Goal: Navigation & Orientation: Find specific page/section

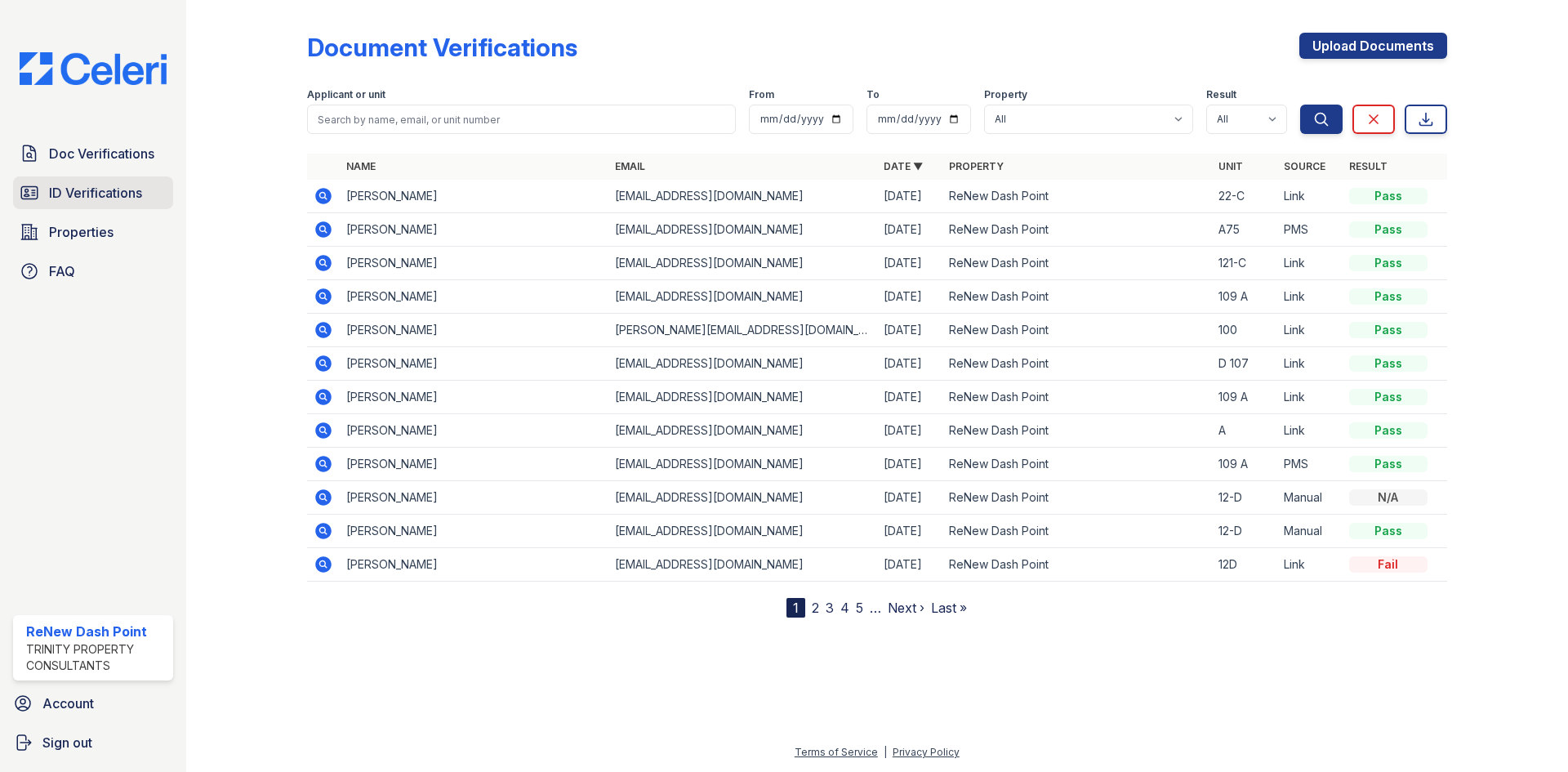
click at [117, 181] on link "ID Verifications" at bounding box center [93, 192] width 160 height 33
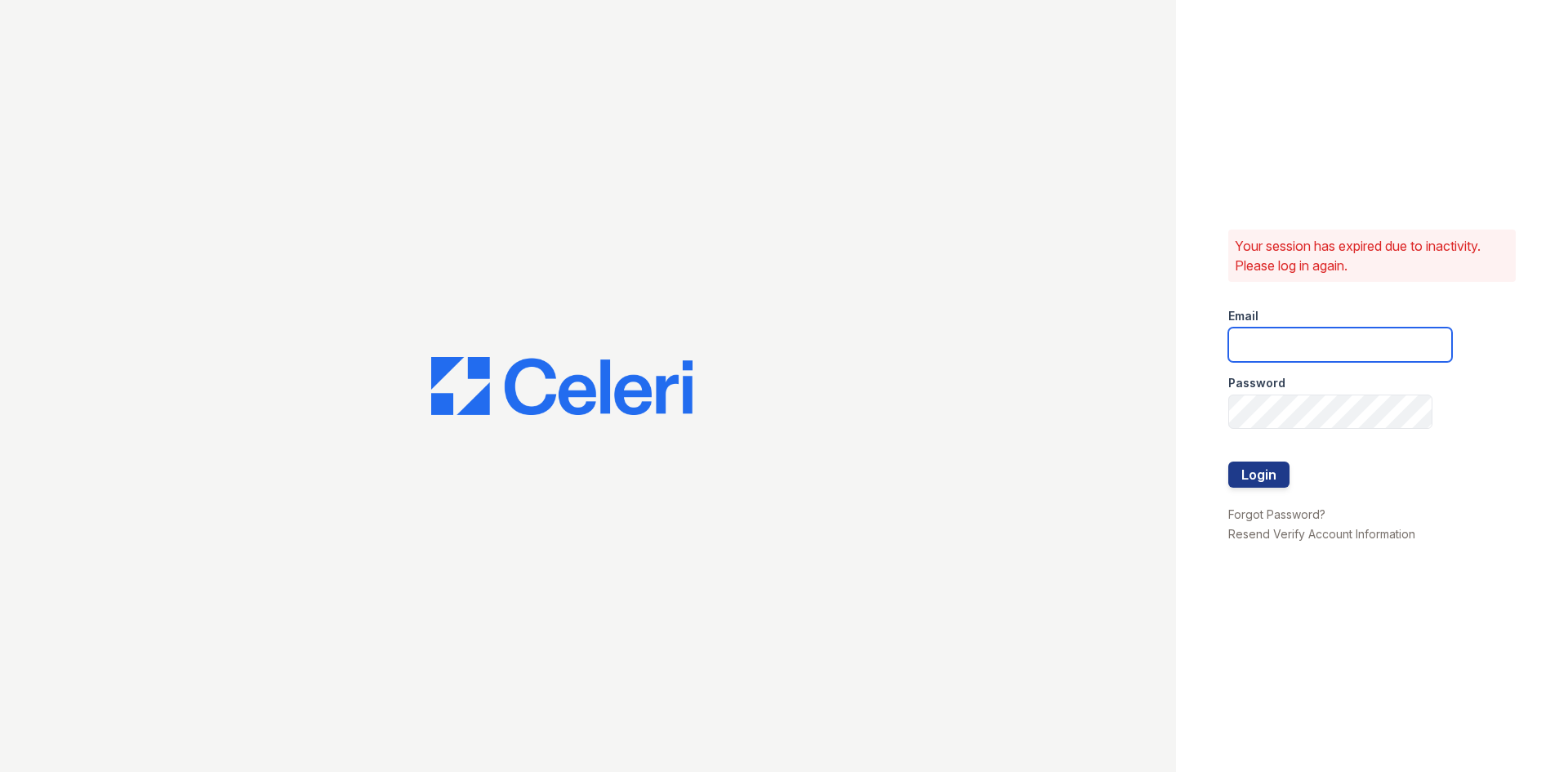
type input "renewdashpoint@trinity-pm.com"
click at [1270, 481] on button "Login" at bounding box center [1259, 475] width 61 height 26
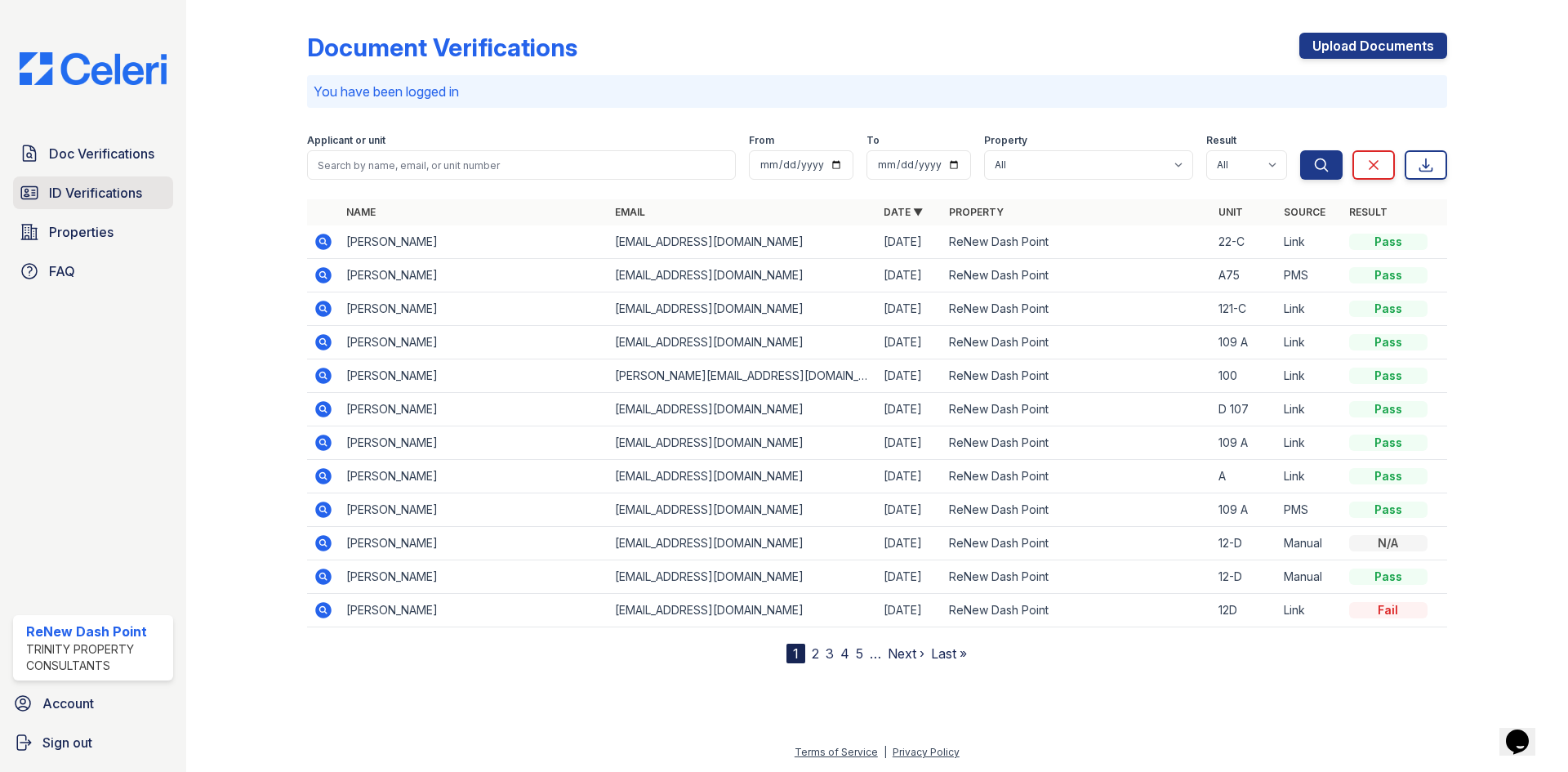
drag, startPoint x: 146, startPoint y: 175, endPoint x: 110, endPoint y: 182, distance: 36.7
click at [139, 178] on div "Doc Verifications ID Verifications Properties FAQ" at bounding box center [93, 212] width 173 height 150
click at [110, 182] on link "ID Verifications" at bounding box center [93, 192] width 160 height 33
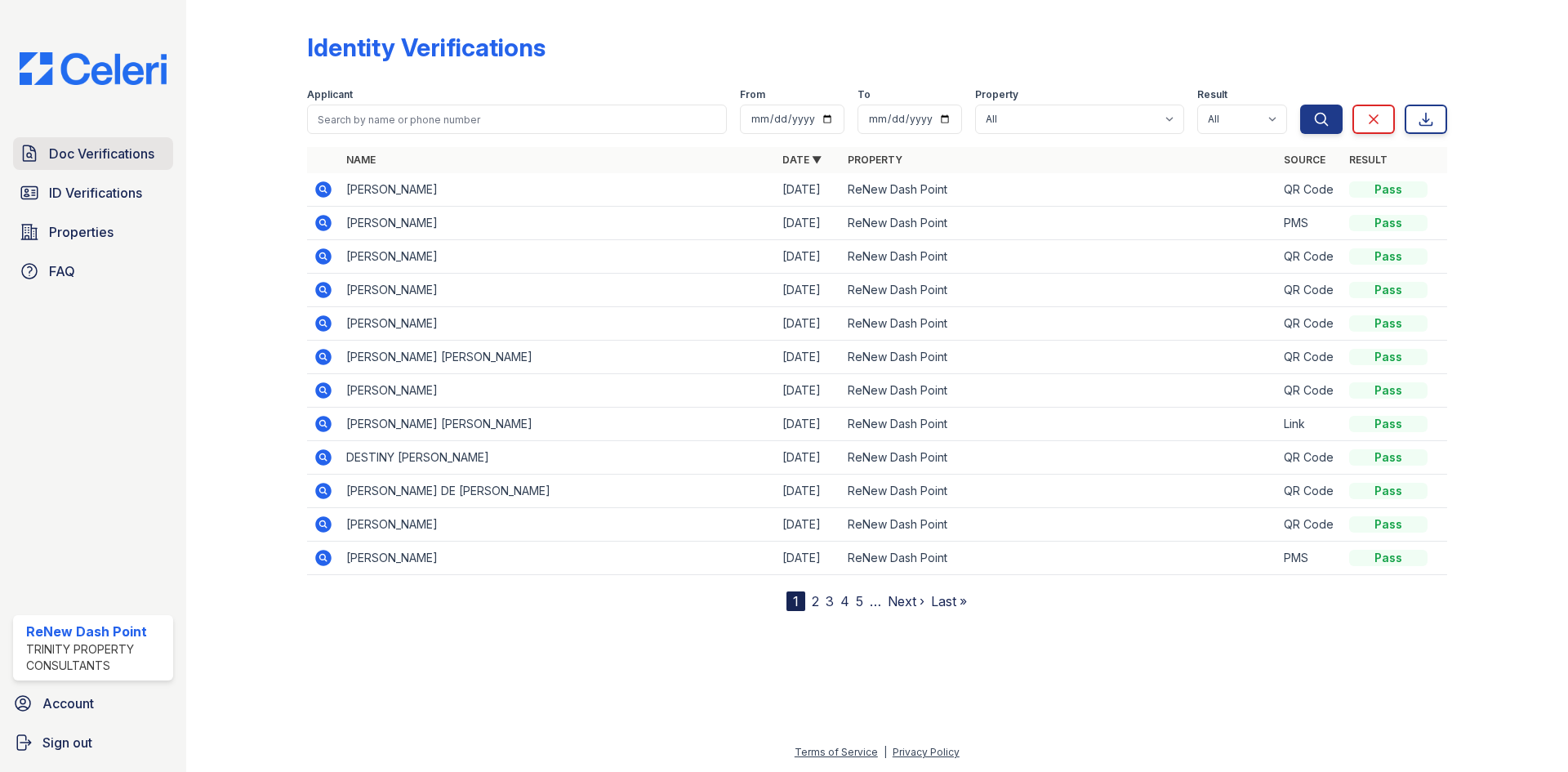
click at [81, 170] on link "Doc Verifications" at bounding box center [93, 153] width 160 height 33
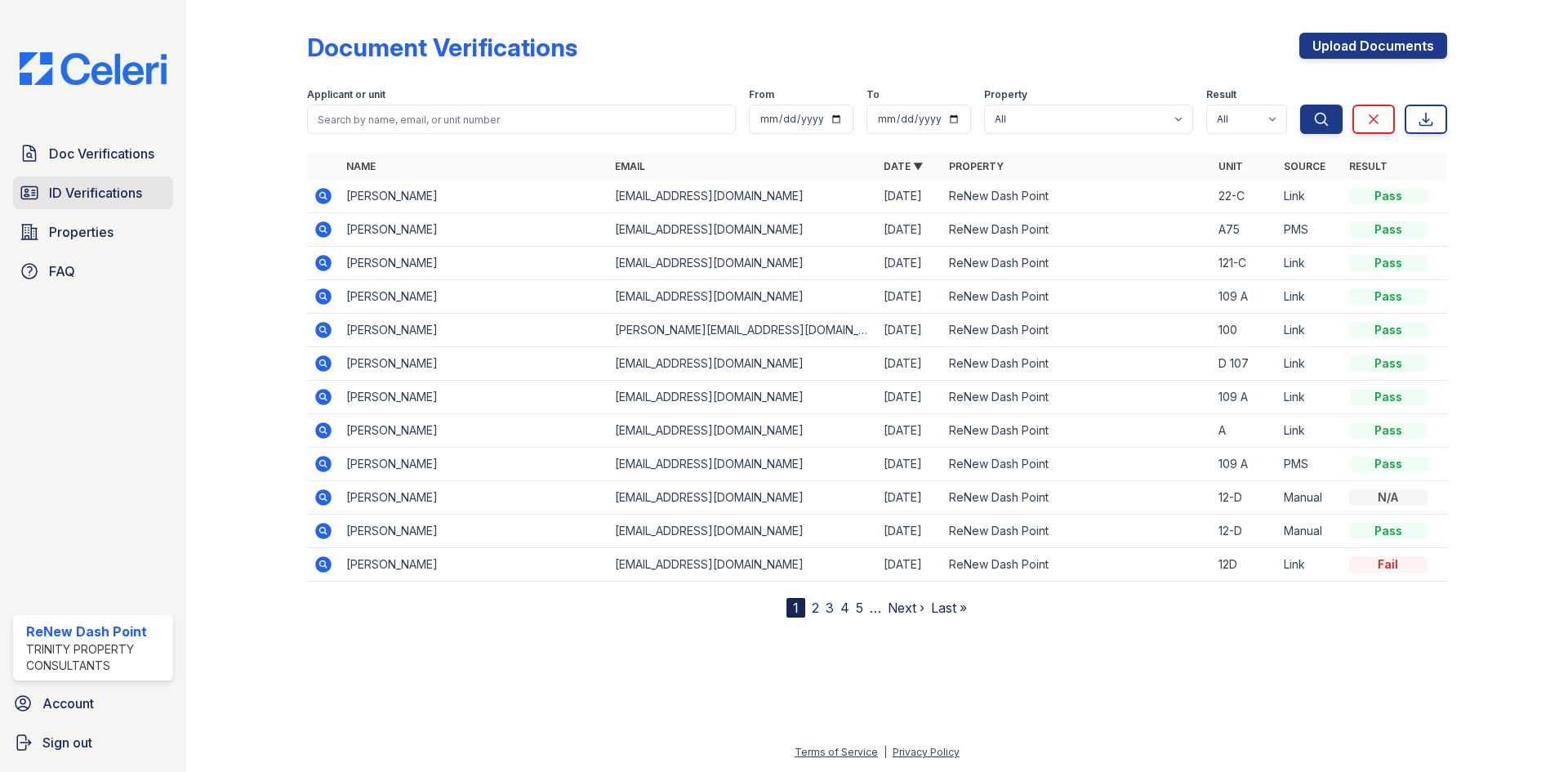
click at [69, 198] on span "ID Verifications" at bounding box center [95, 192] width 93 height 20
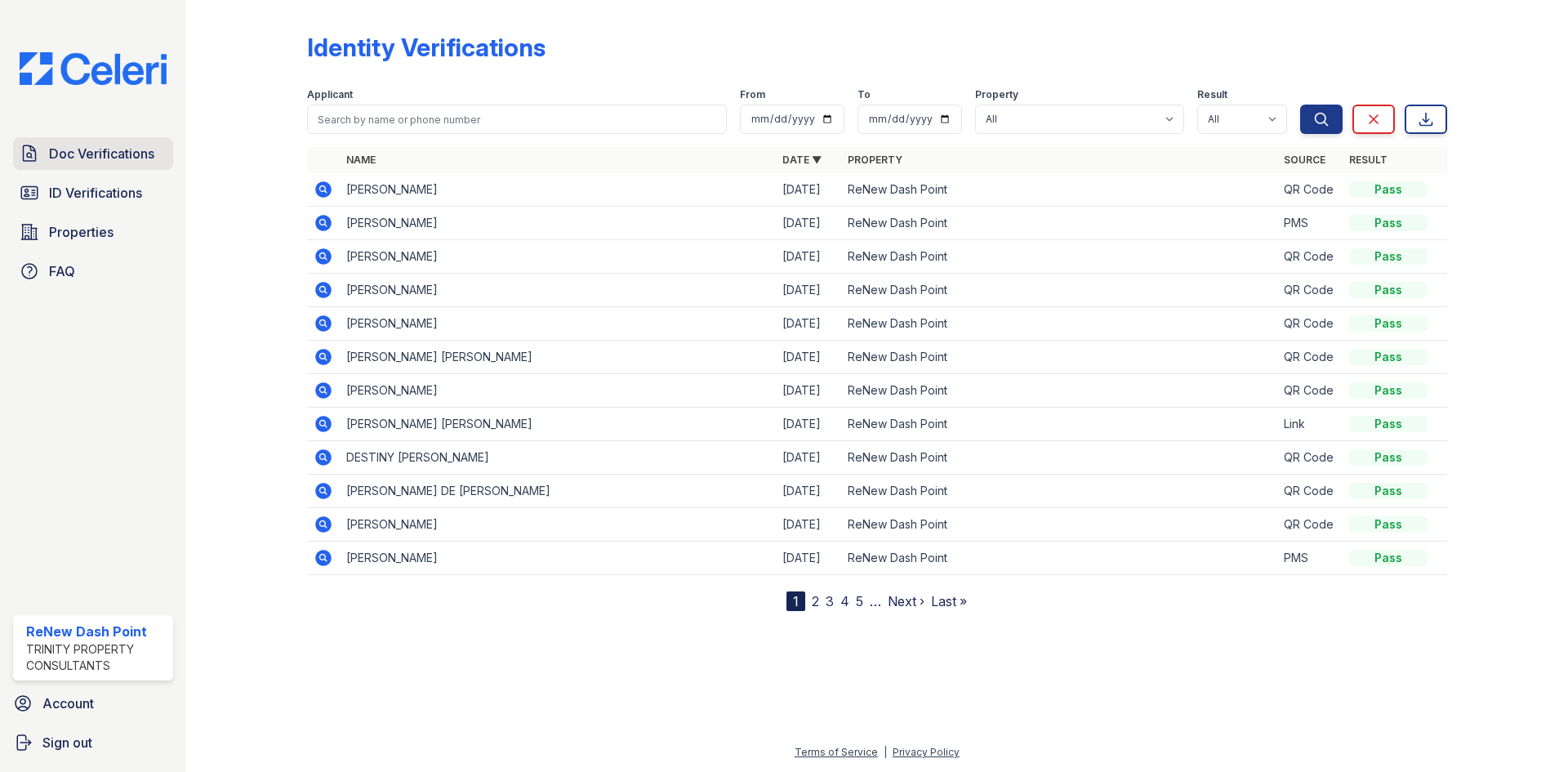
click at [66, 157] on span "Doc Verifications" at bounding box center [101, 153] width 105 height 20
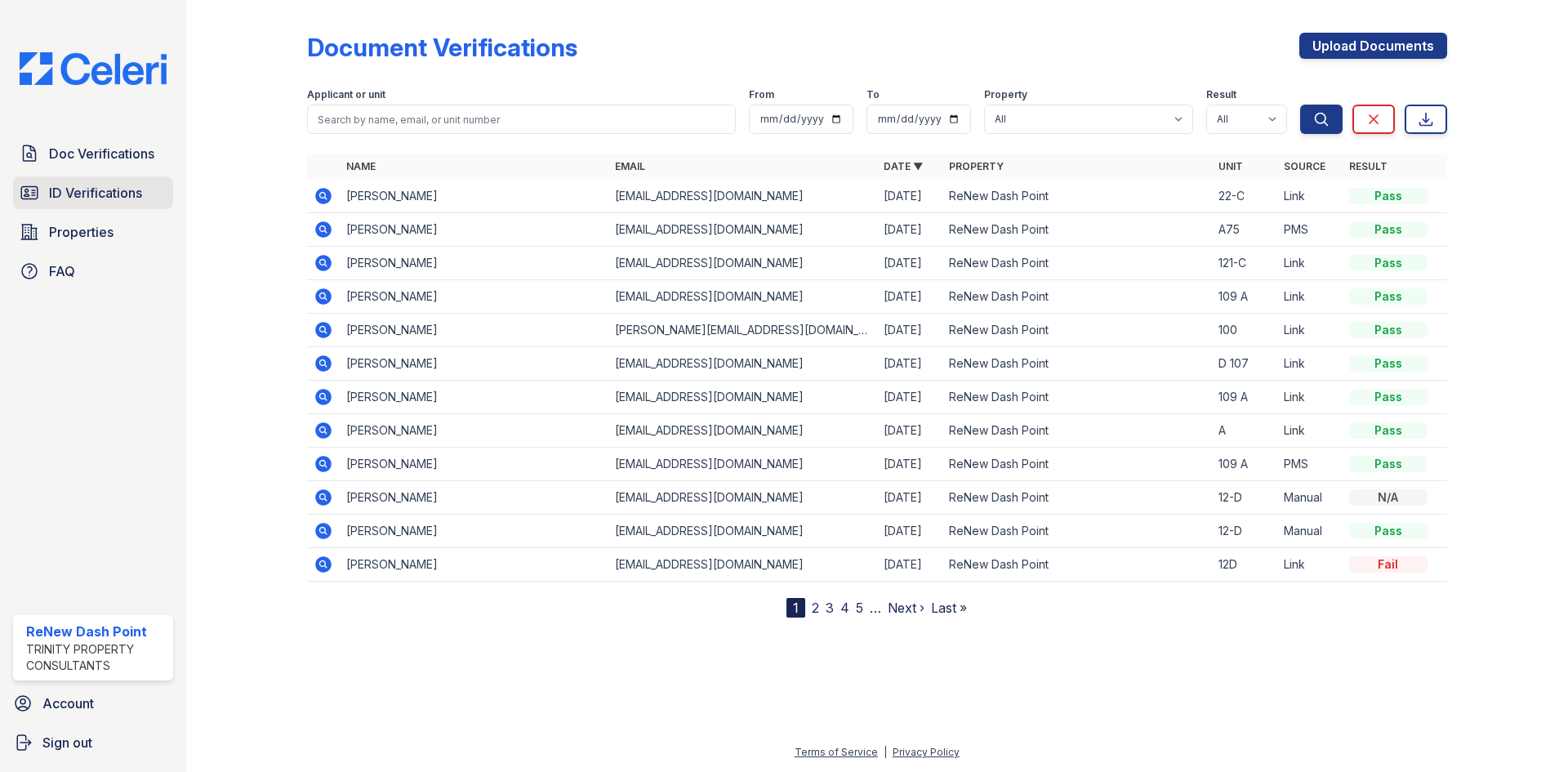
click at [67, 202] on span "ID Verifications" at bounding box center [95, 192] width 93 height 20
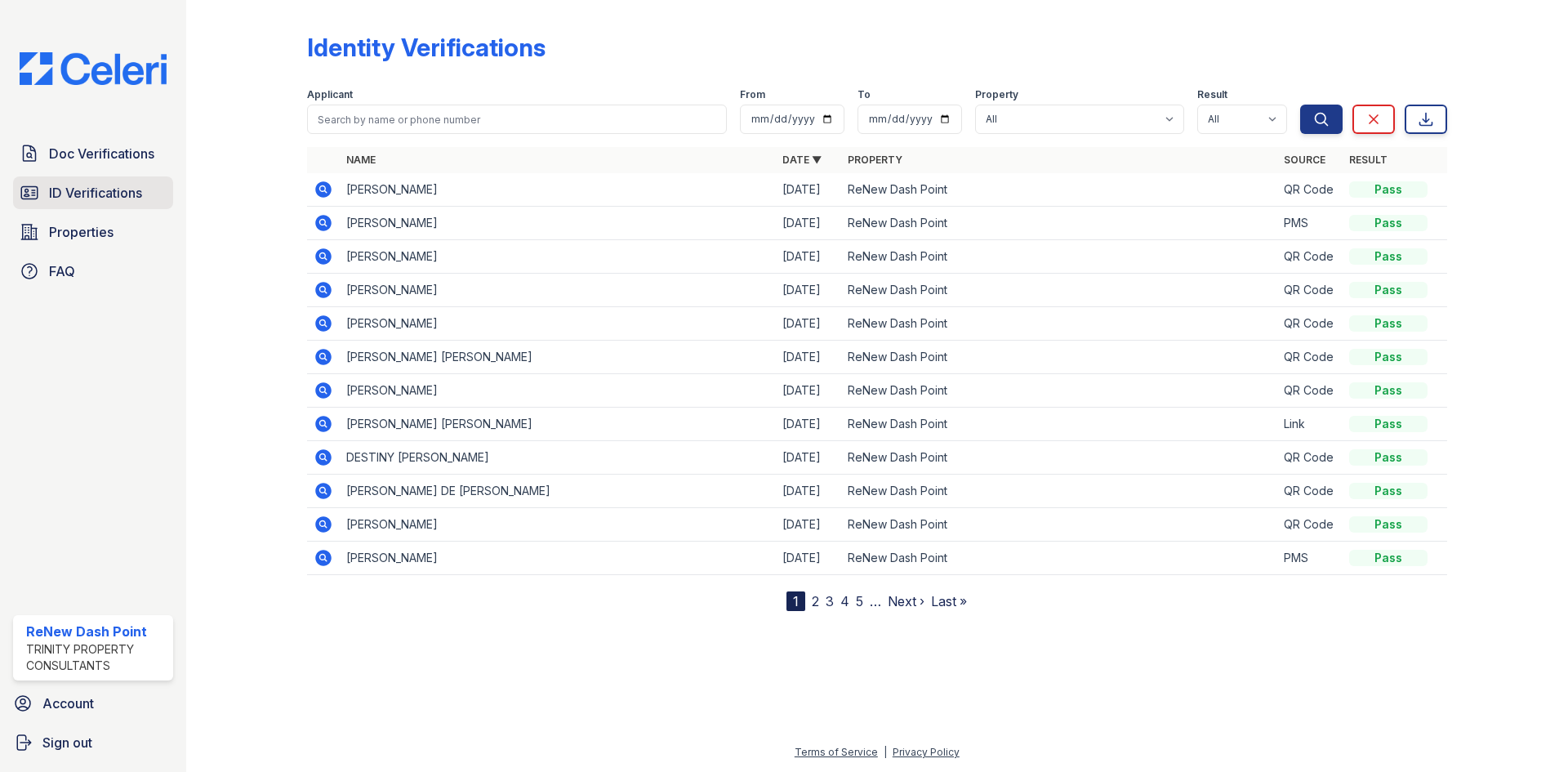
click at [95, 195] on span "ID Verifications" at bounding box center [95, 192] width 93 height 20
click at [107, 143] on link "Doc Verifications" at bounding box center [93, 153] width 160 height 33
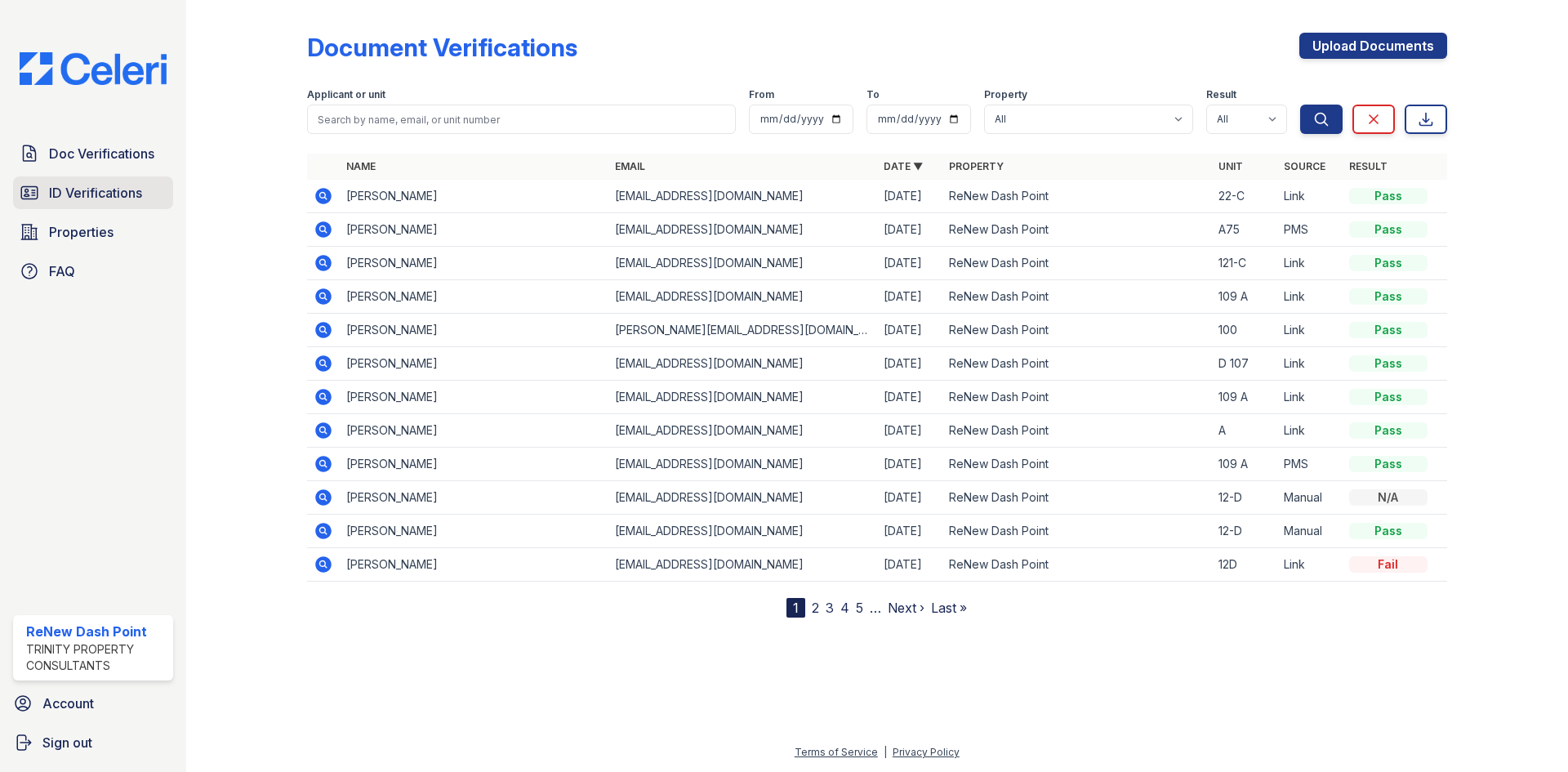
click at [103, 189] on span "ID Verifications" at bounding box center [95, 192] width 93 height 20
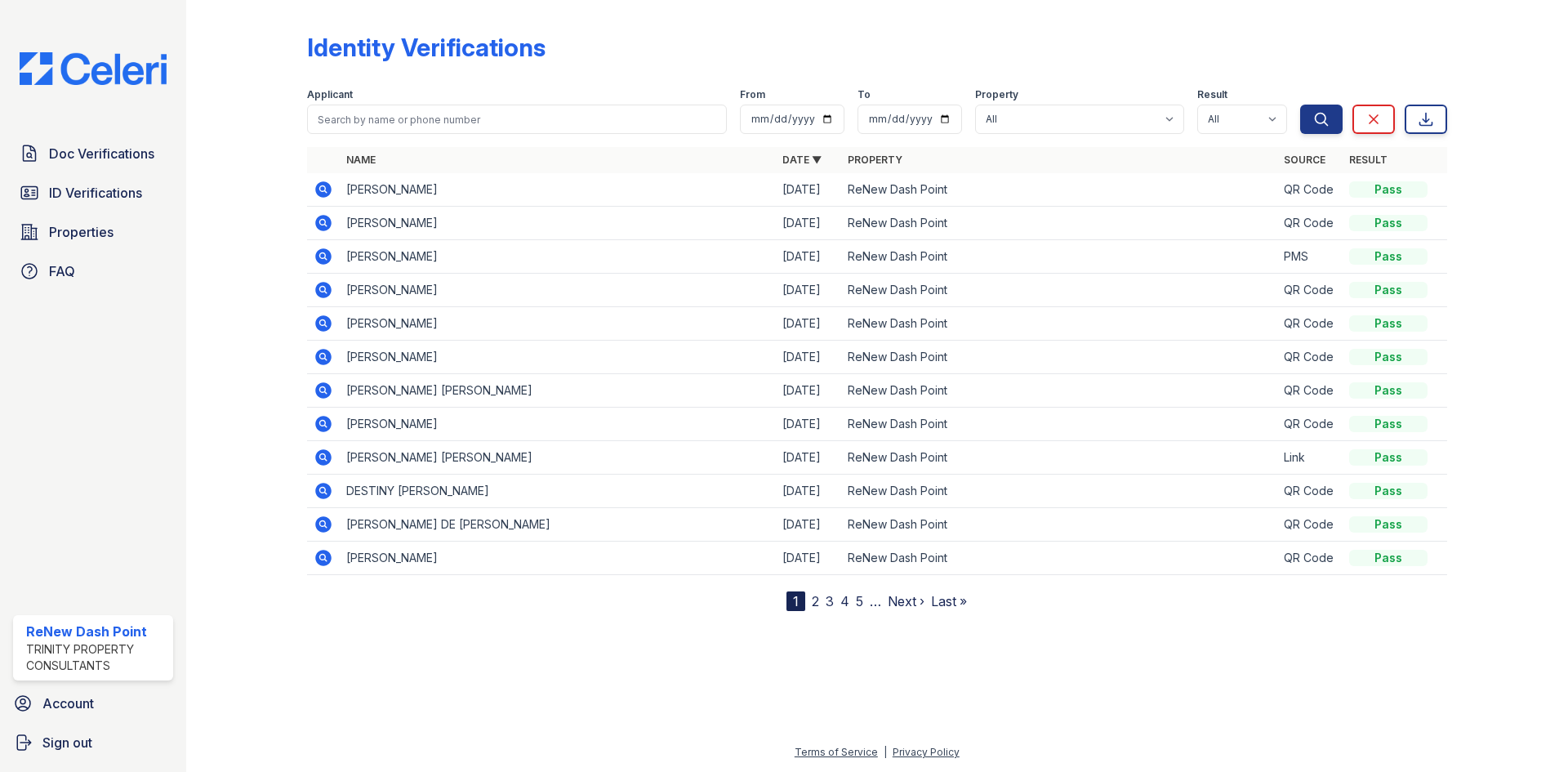
click at [883, 35] on div "Identity Verifications" at bounding box center [877, 53] width 1140 height 42
